Goal: Navigation & Orientation: Find specific page/section

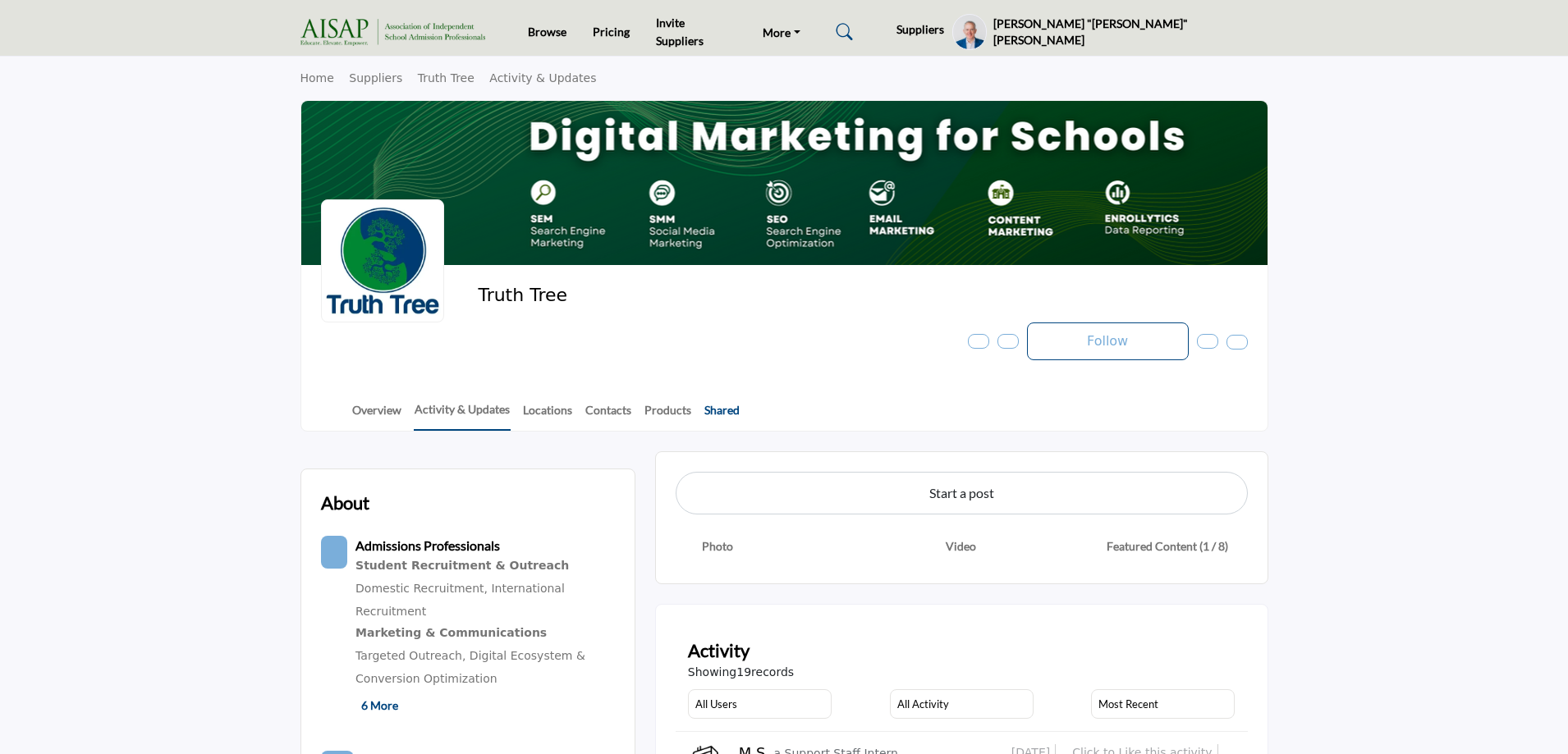
click at [720, 406] on link "Shared" at bounding box center [722, 416] width 37 height 29
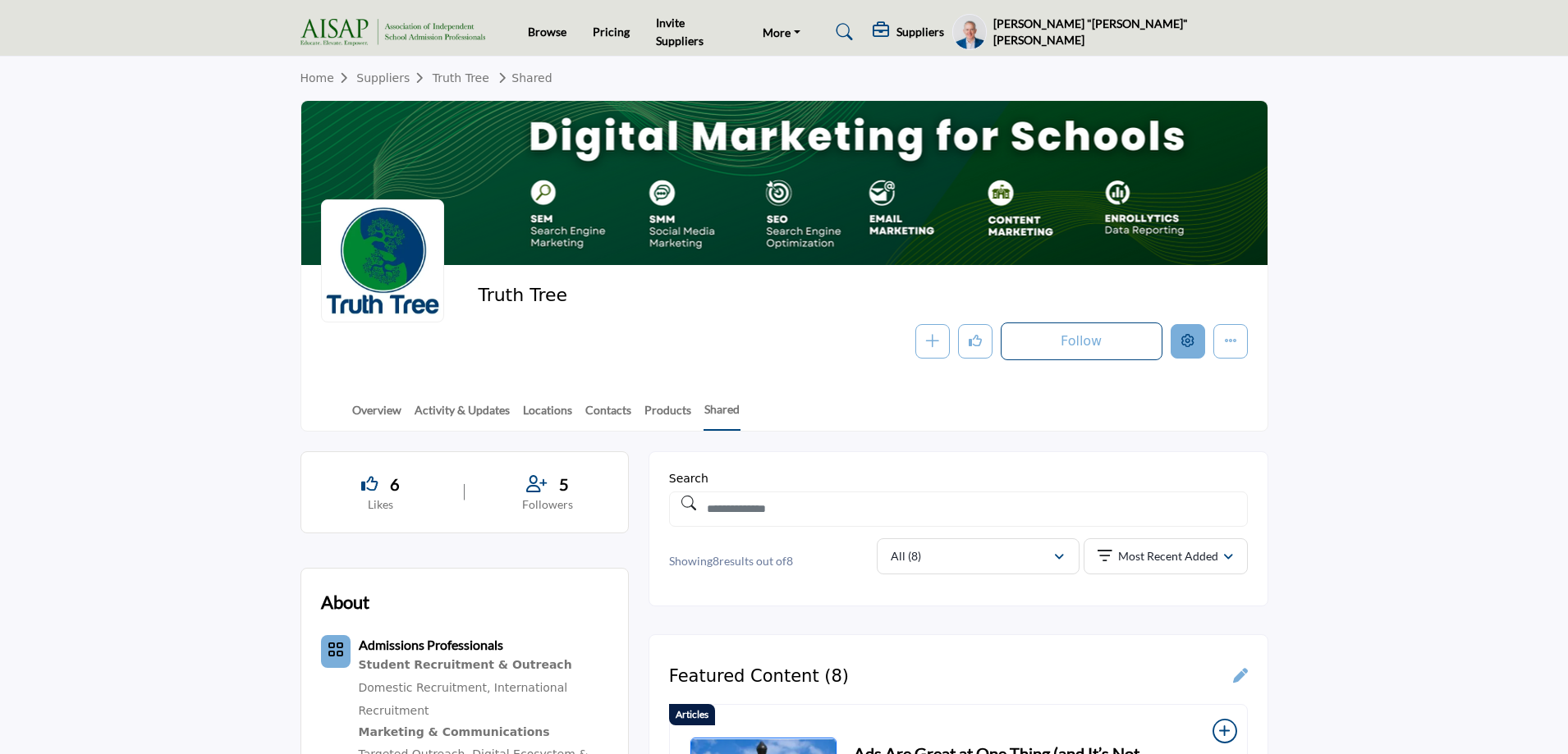
click at [1186, 343] on icon "Edit company" at bounding box center [1188, 341] width 13 height 13
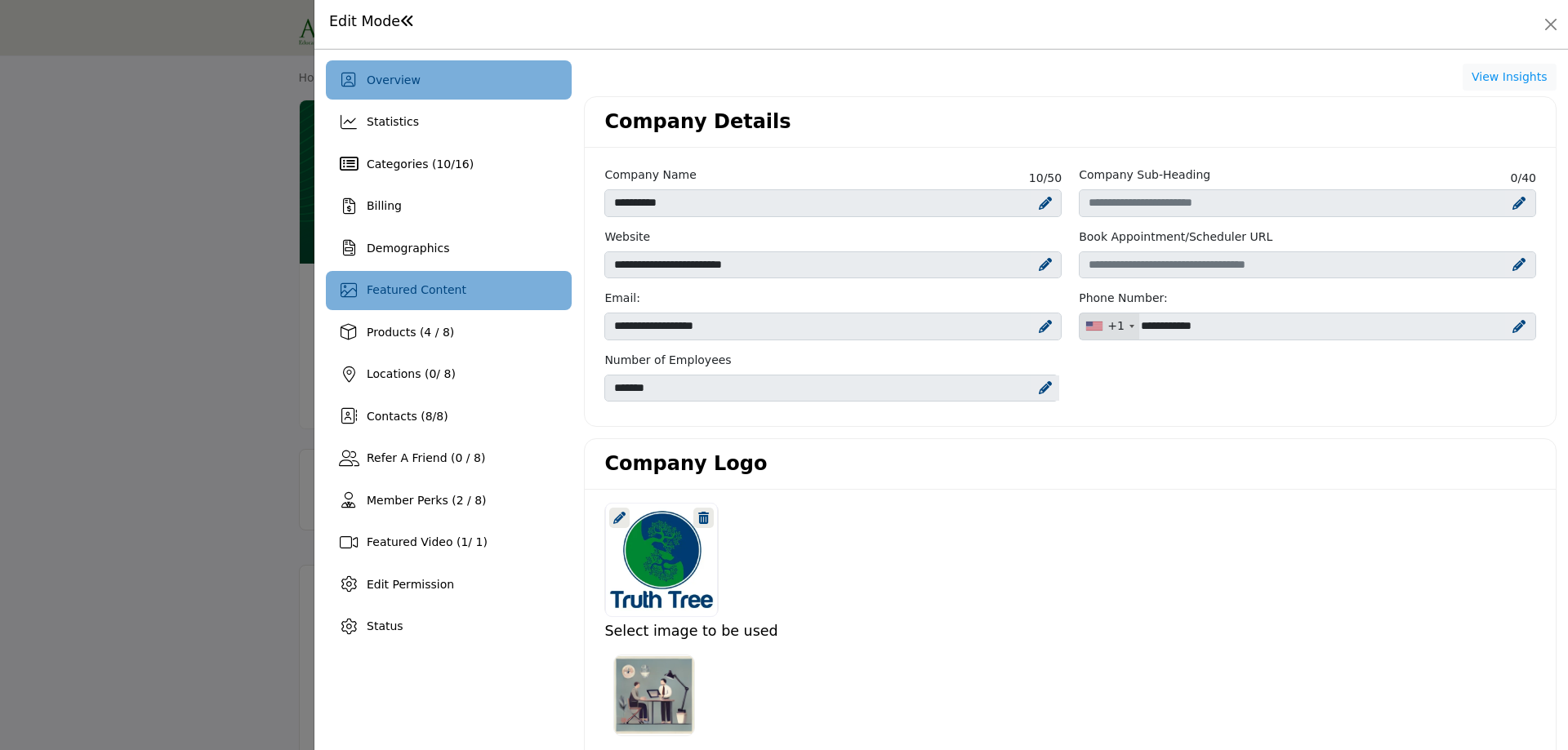
click at [448, 299] on div "Featured Content" at bounding box center [415, 290] width 99 height 17
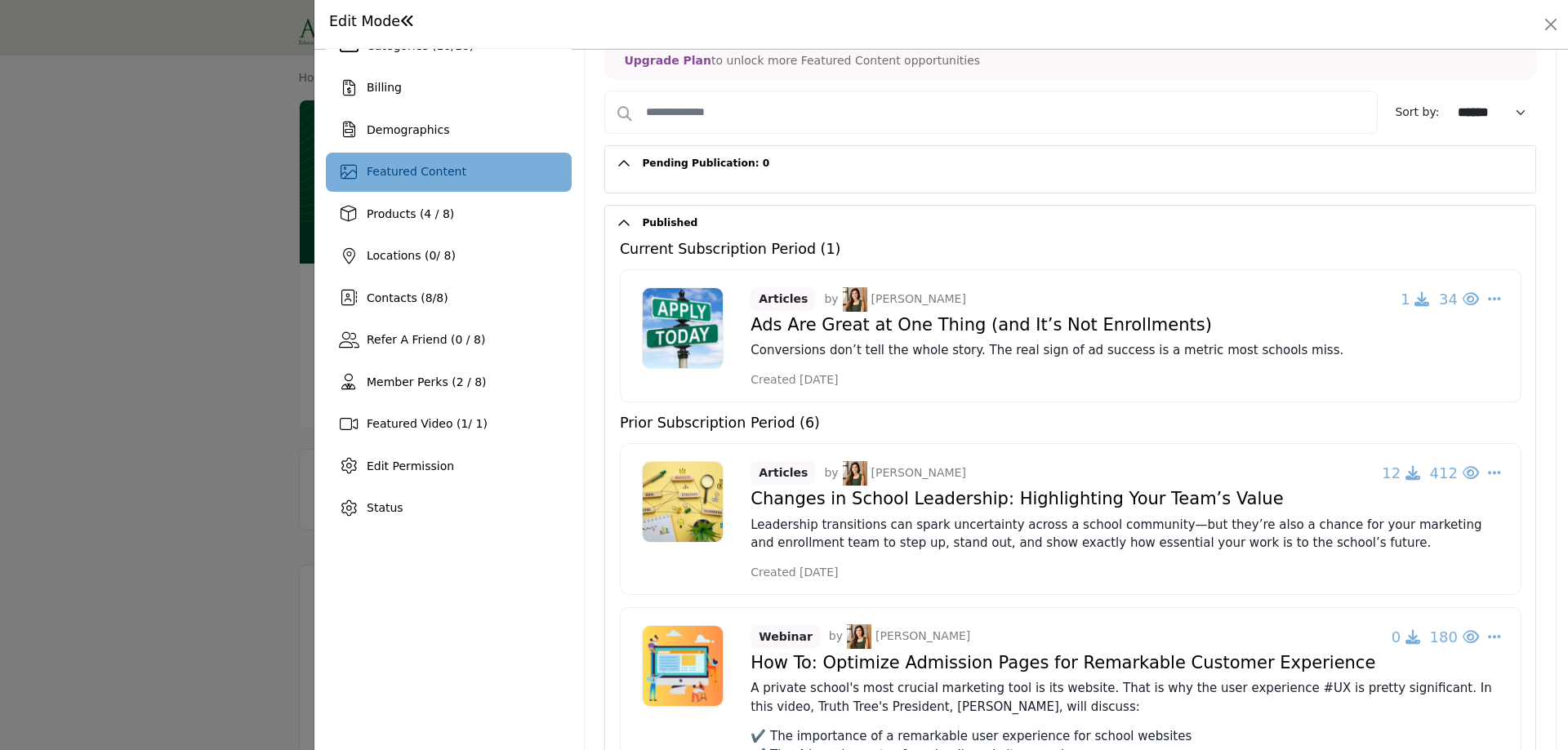
scroll to position [11, 0]
